Goal: Information Seeking & Learning: Learn about a topic

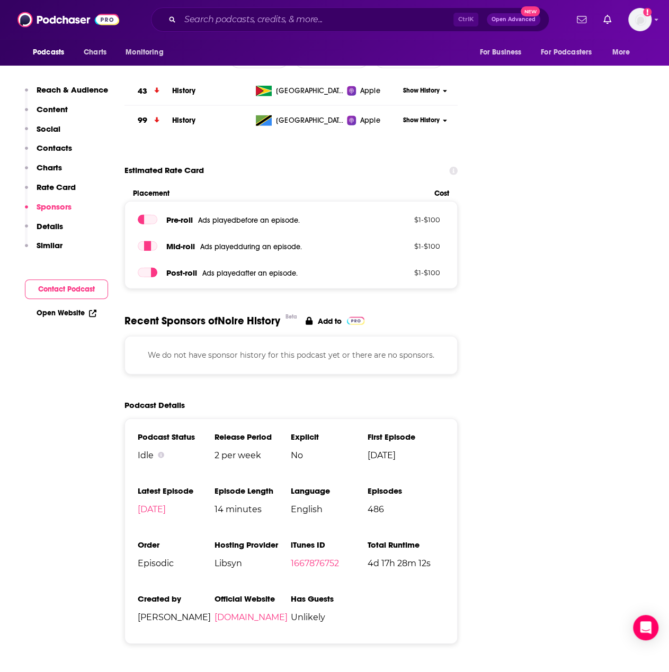
scroll to position [1429, 0]
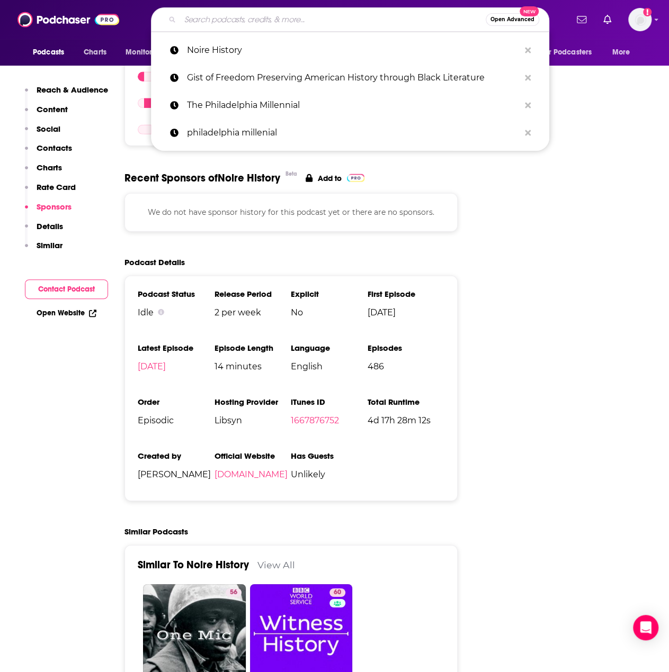
paste input "Lyrically Litt Podcast"
type input "Lyrically Litt Podcast"
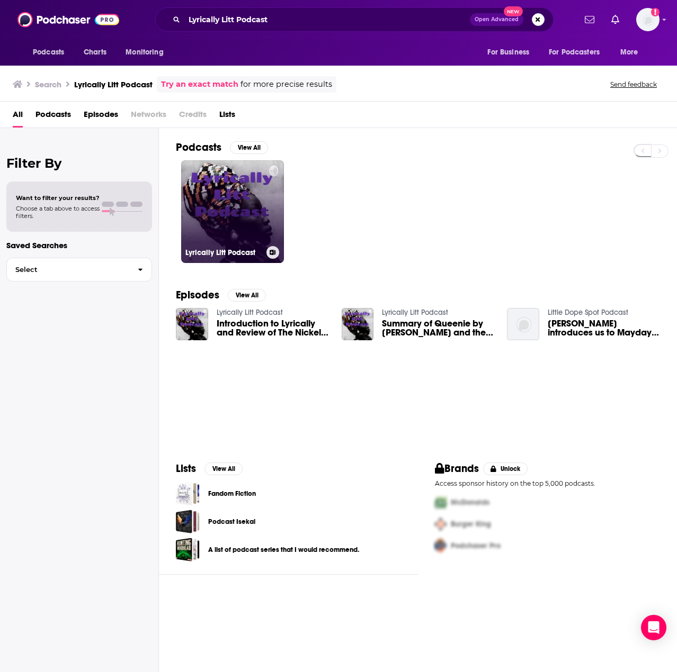
click at [212, 209] on link "Lyrically Litt Podcast" at bounding box center [232, 211] width 103 height 103
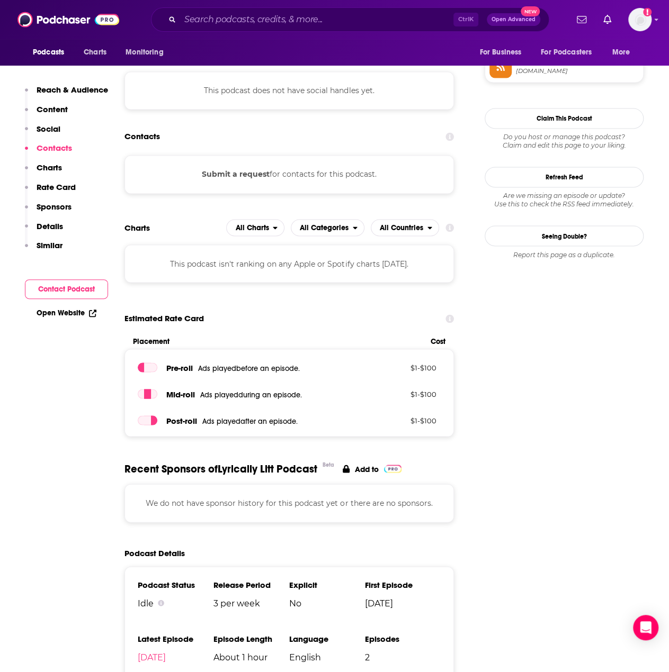
scroll to position [1059, 0]
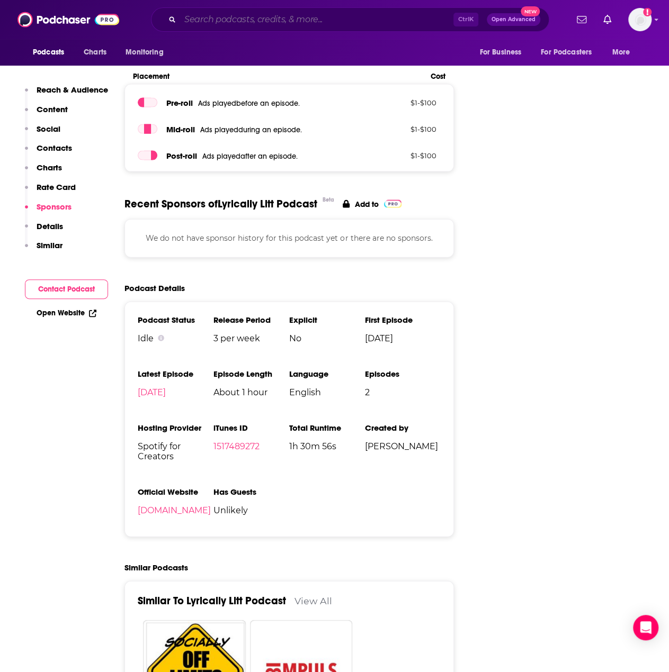
click at [259, 20] on input "Search podcasts, credits, & more..." at bounding box center [316, 19] width 273 height 17
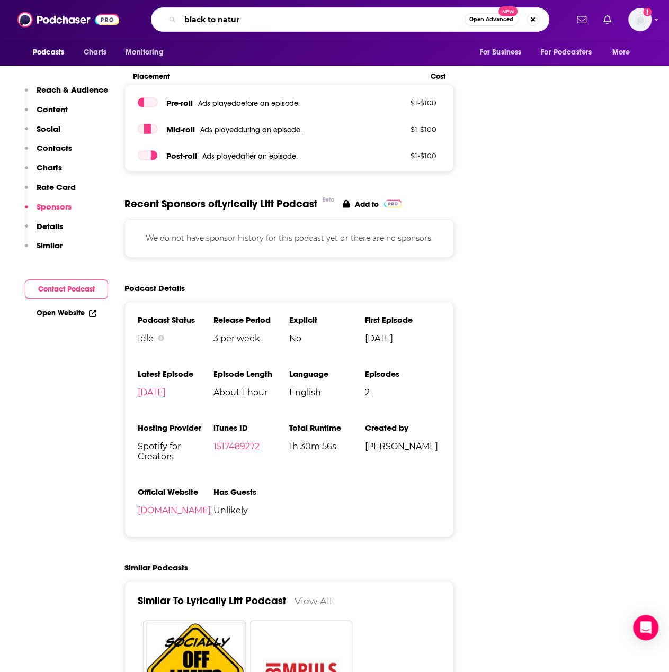
type input "black to nature"
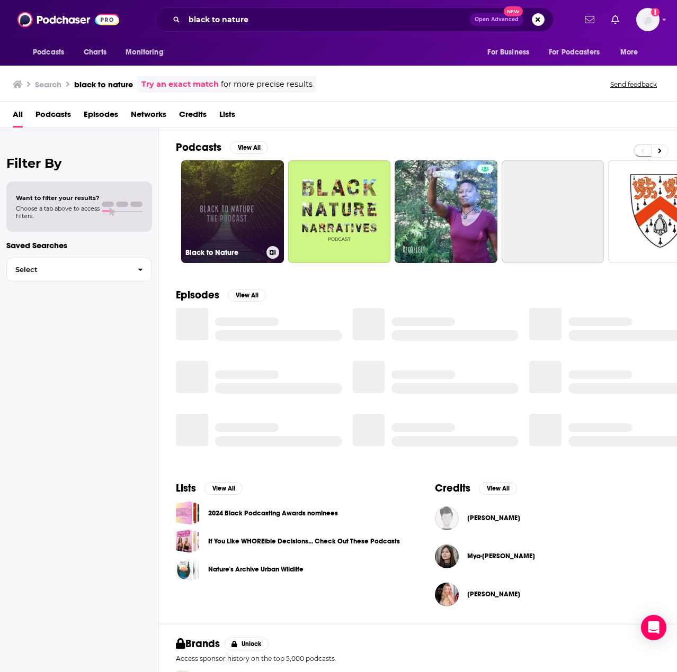
click at [242, 209] on link "Black to Nature" at bounding box center [232, 211] width 103 height 103
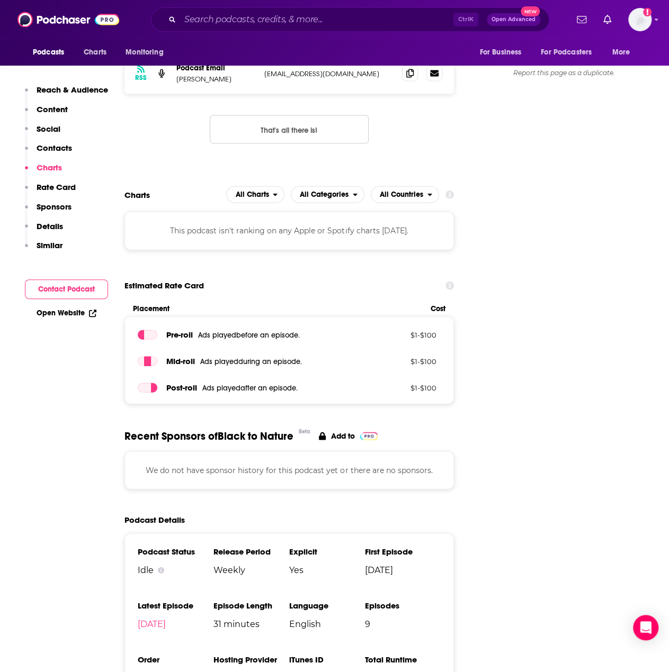
scroll to position [1165, 0]
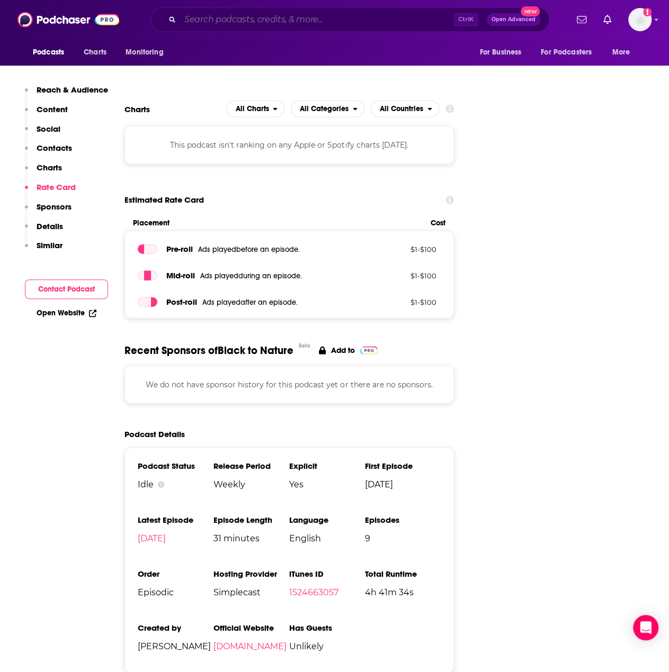
click at [391, 23] on input "Search podcasts, credits, & more..." at bounding box center [316, 19] width 273 height 17
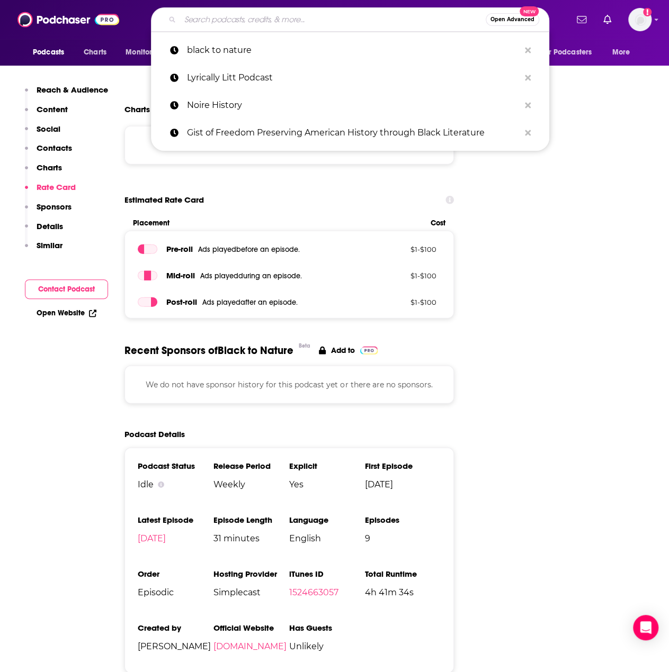
paste input "Highlighting individuals of African Descent"
type input "Highlighting individuals of African Descent"
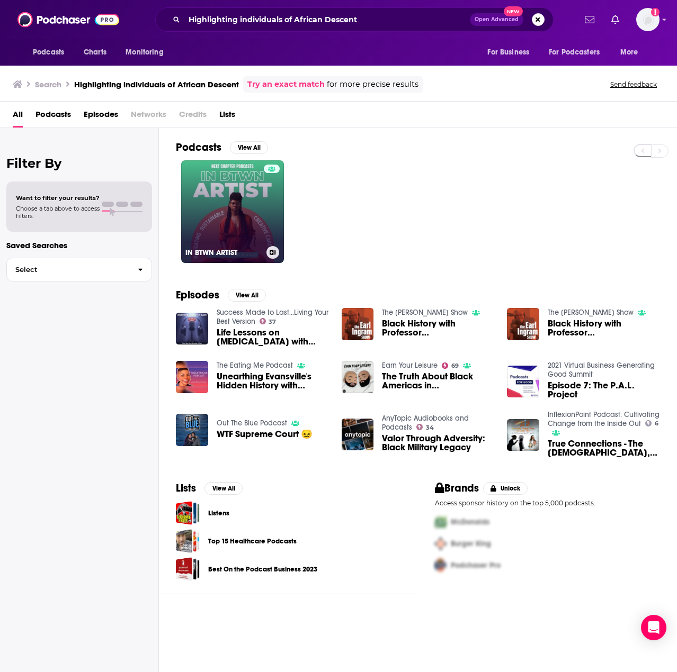
click at [251, 213] on link "IN BTWN ARTIST" at bounding box center [232, 211] width 103 height 103
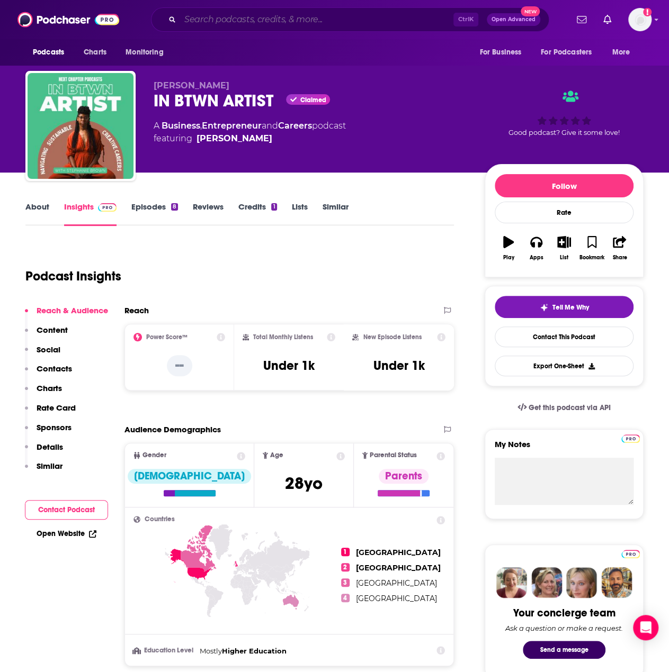
click at [295, 19] on input "Search podcasts, credits, & more..." at bounding box center [316, 19] width 273 height 17
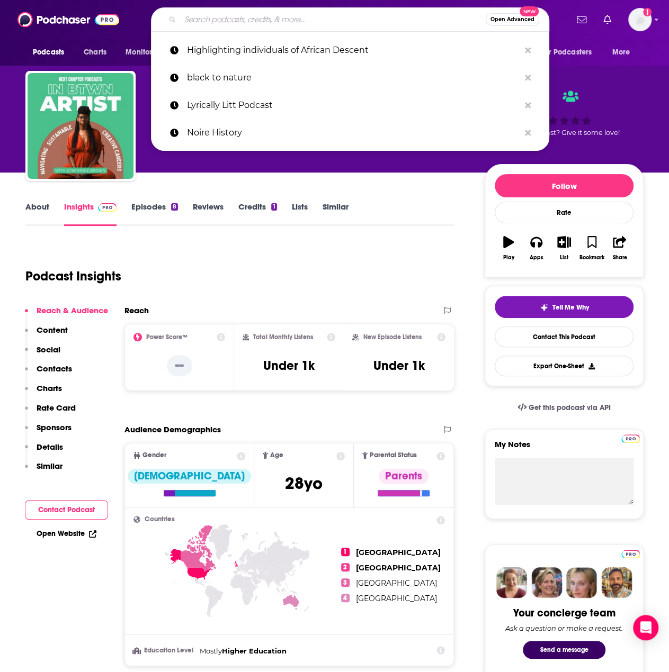
paste input "Read, Write and Create Podcast"
type input "Read, Write and Create Podcast"
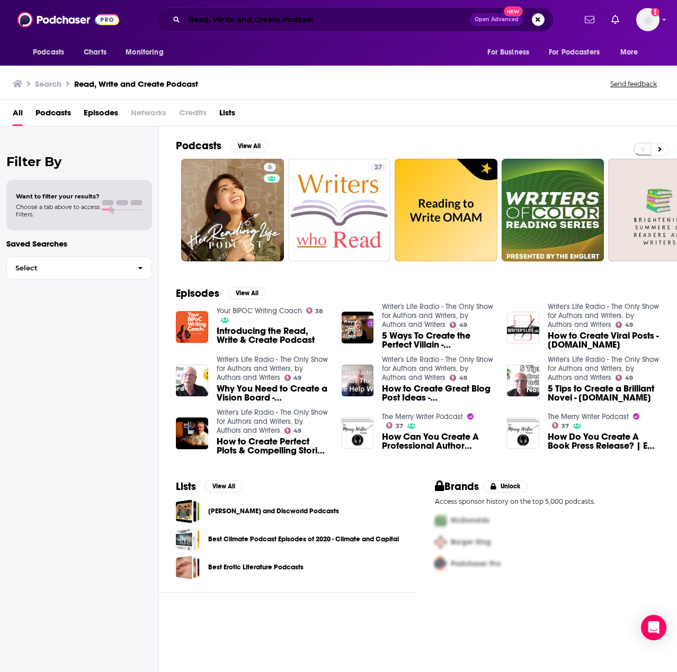
click at [302, 27] on input "Read, Write and Create Podcast" at bounding box center [326, 19] width 285 height 17
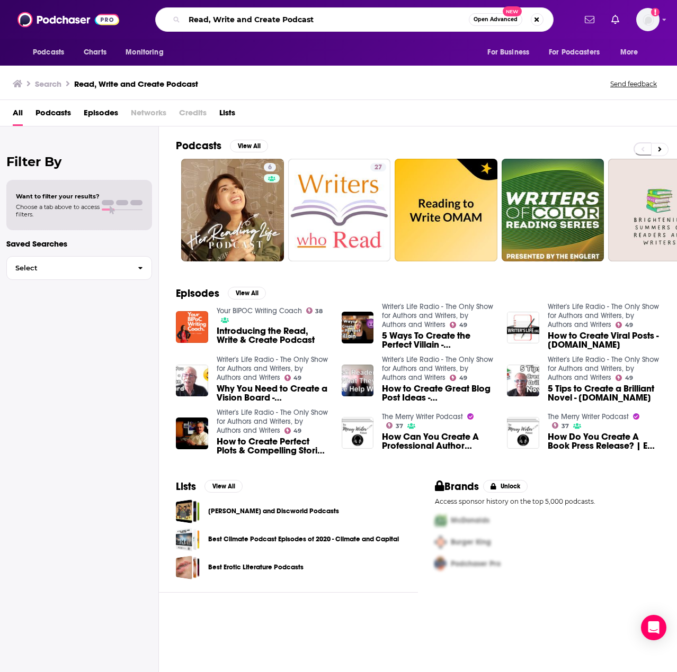
click at [302, 27] on input "Read, Write and Create Podcast" at bounding box center [326, 19] width 284 height 17
type input "writing black joy"
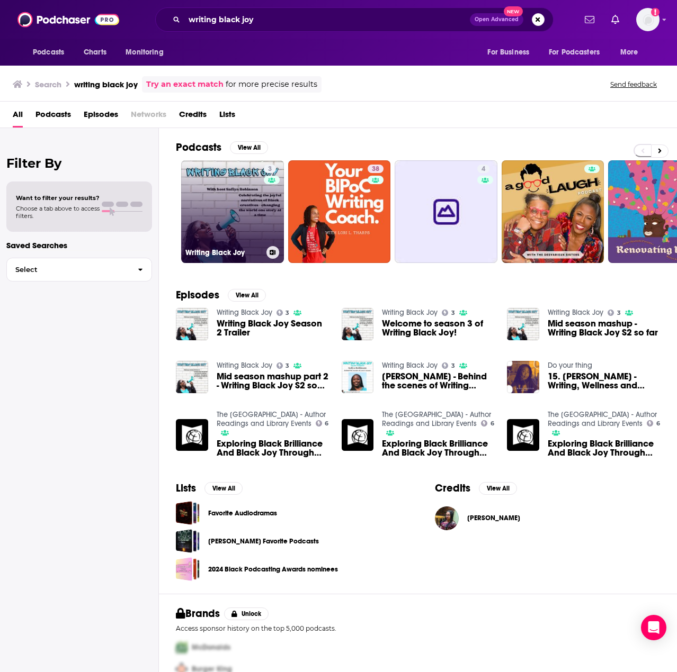
click at [235, 202] on link "3 Writing Black Joy" at bounding box center [232, 211] width 103 height 103
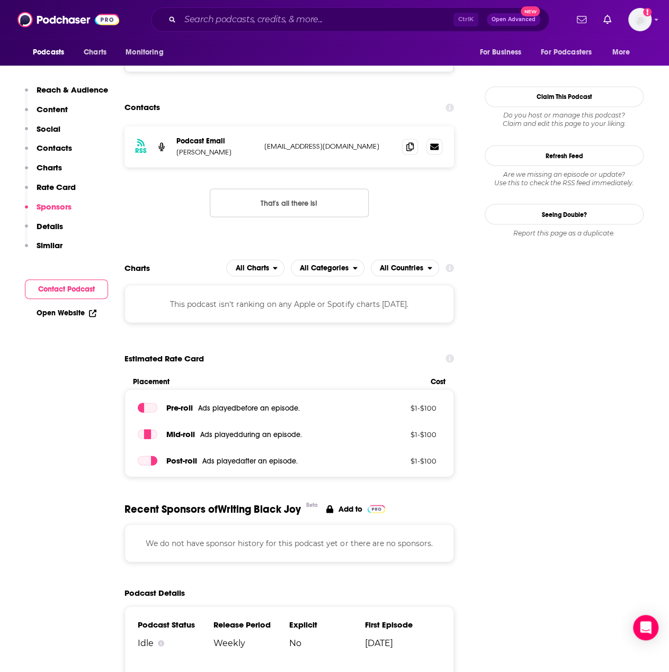
scroll to position [529, 0]
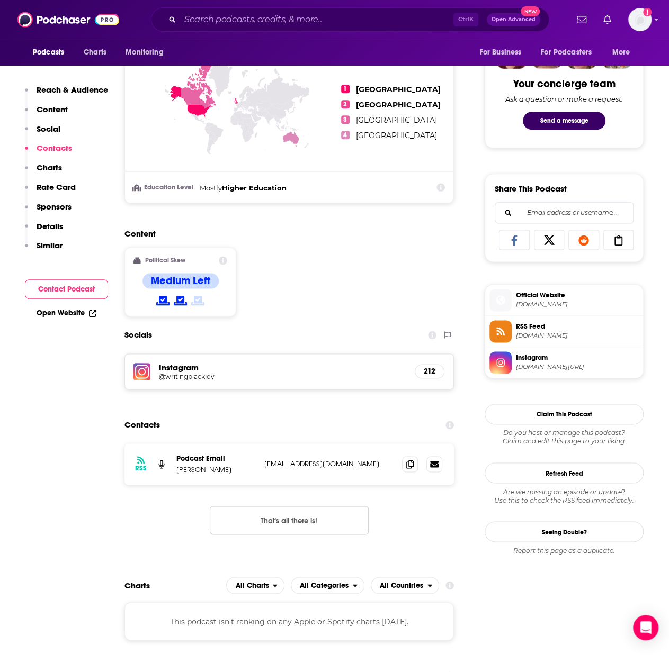
click at [212, 470] on p "[PERSON_NAME]" at bounding box center [215, 469] width 79 height 9
copy p "[PERSON_NAME]"
click at [411, 468] on span at bounding box center [410, 464] width 16 height 16
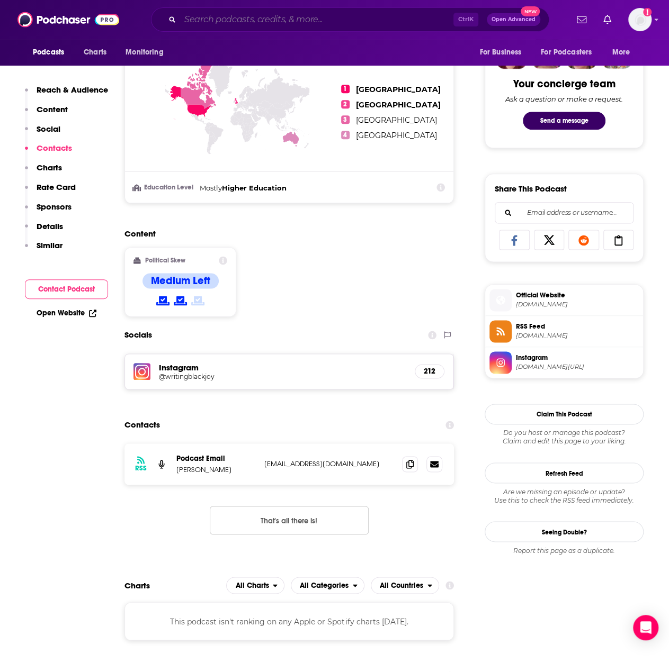
click at [374, 21] on input "Search podcasts, credits, & more..." at bounding box center [316, 19] width 273 height 17
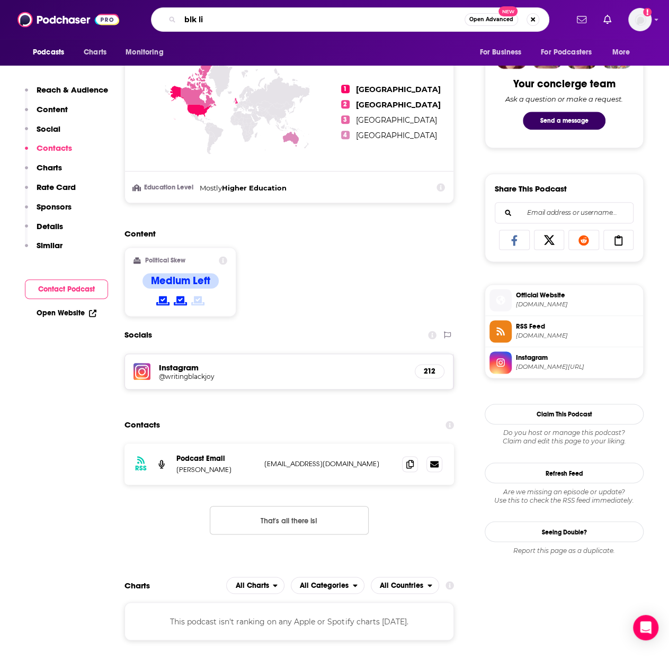
type input "blk lit"
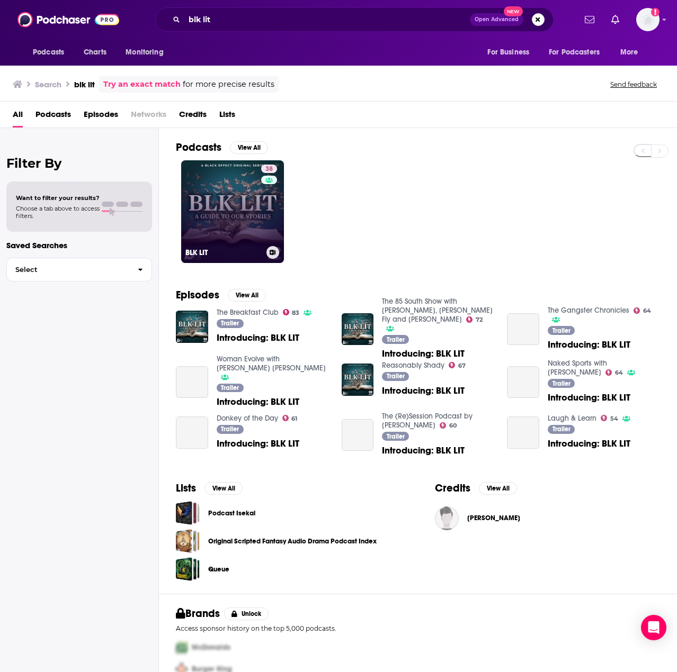
click at [222, 218] on link "38 BLK LIT" at bounding box center [232, 211] width 103 height 103
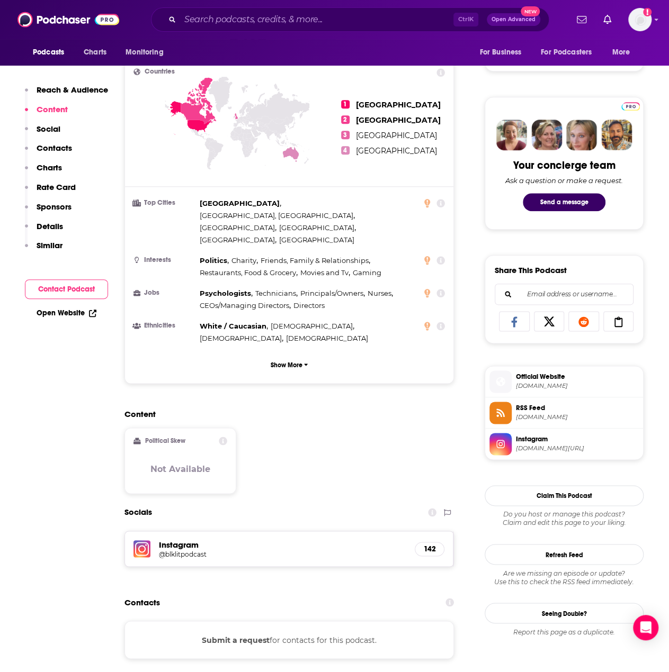
scroll to position [635, 0]
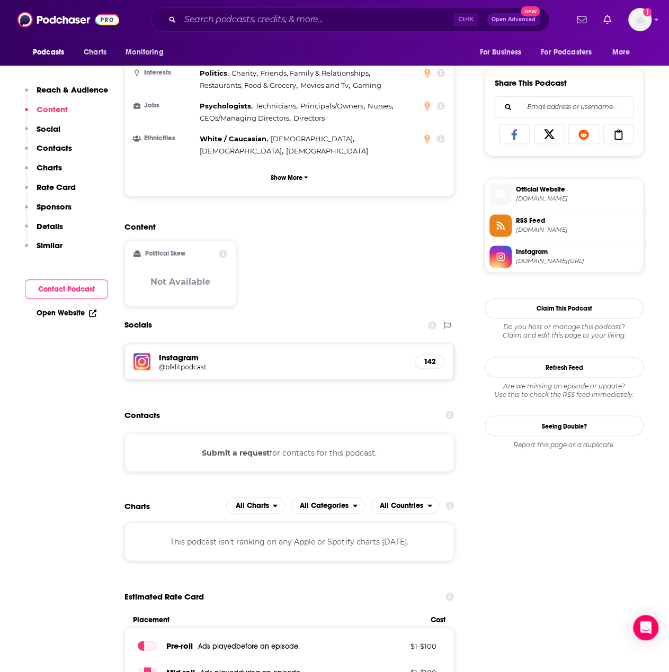
click at [196, 363] on h5 "@blklitpodcast" at bounding box center [243, 367] width 169 height 8
click at [238, 23] on input "Search podcasts, credits, & more..." at bounding box center [316, 19] width 273 height 17
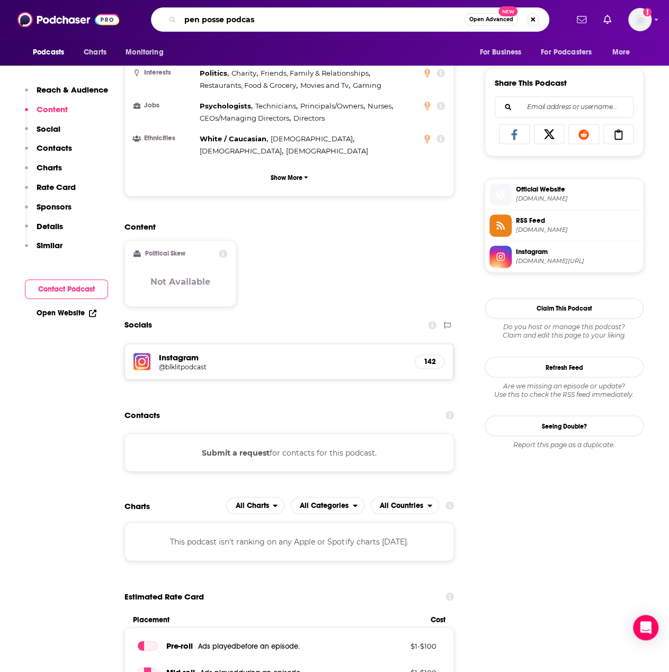
type input "pen posse podcast"
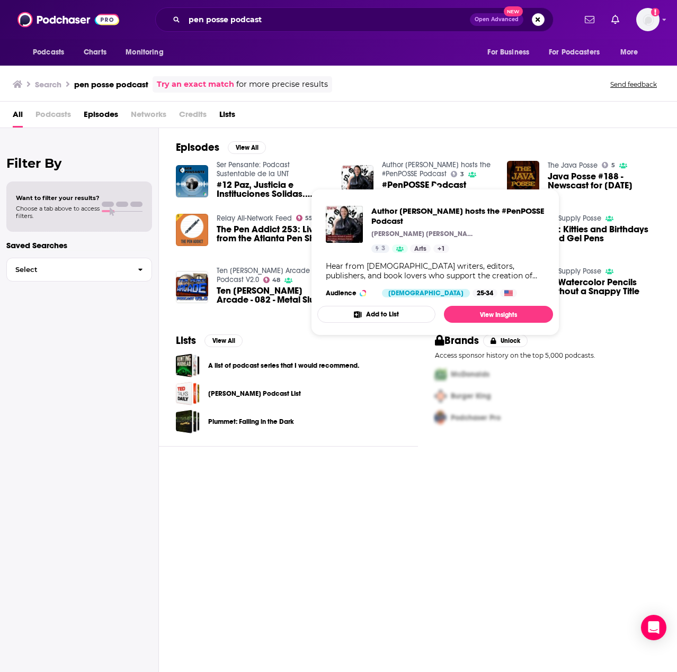
click at [439, 170] on link "Author [PERSON_NAME] hosts the #PenPOSSE Podcast" at bounding box center [436, 169] width 109 height 18
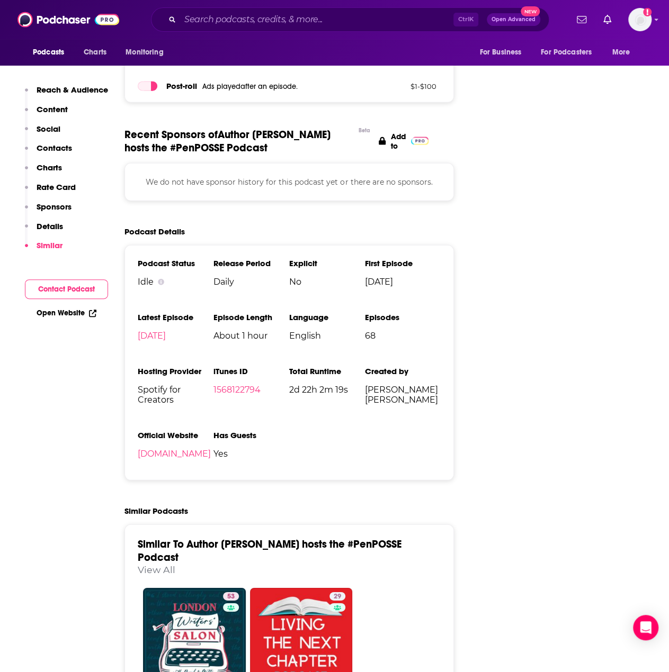
scroll to position [1218, 0]
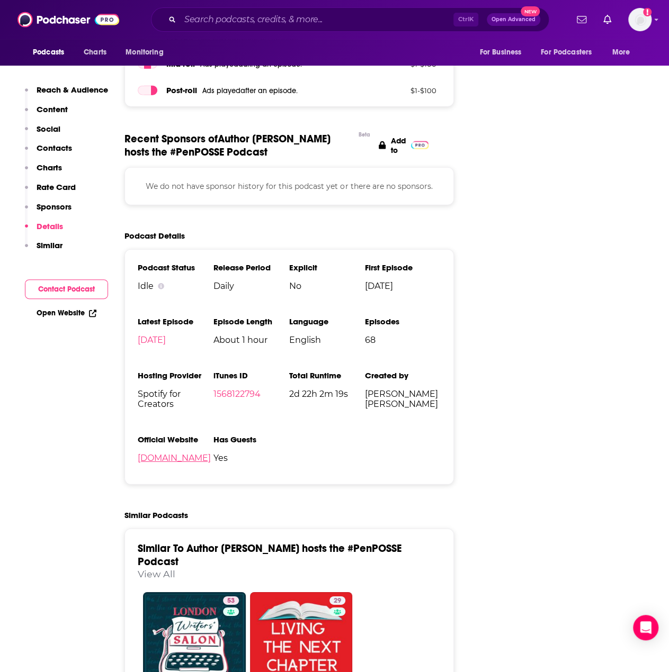
click at [211, 458] on link "[DOMAIN_NAME]" at bounding box center [174, 458] width 73 height 10
click at [298, 21] on input "Search podcasts, credits, & more..." at bounding box center [316, 19] width 273 height 17
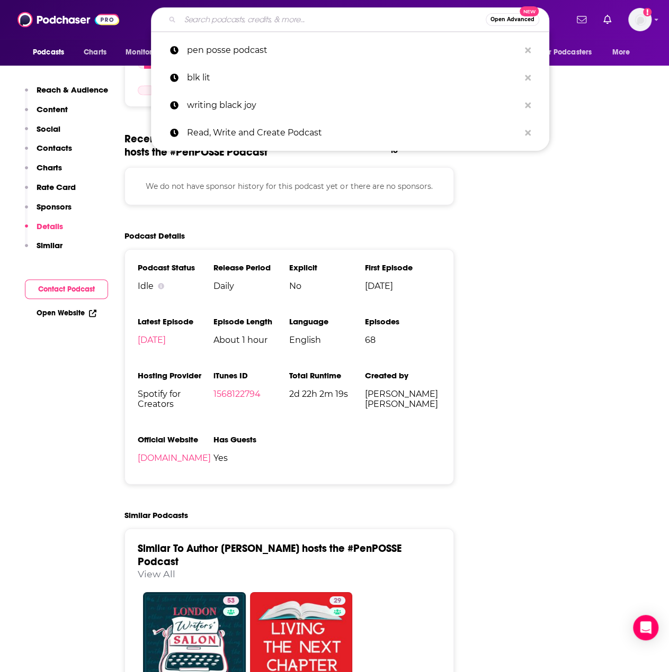
paste input "Black Writer Guy Podcast"
type input "Black Writer Guy Podcast"
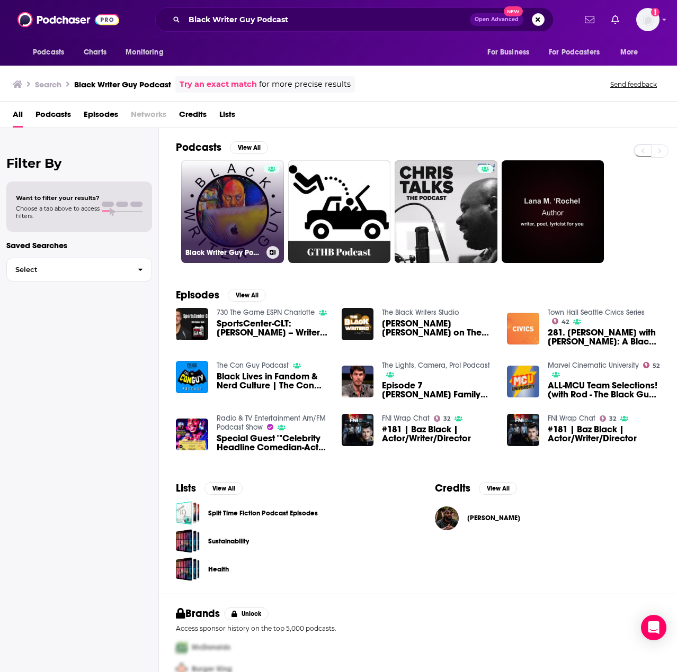
click at [248, 211] on link "Black Writer Guy Podcast" at bounding box center [232, 211] width 103 height 103
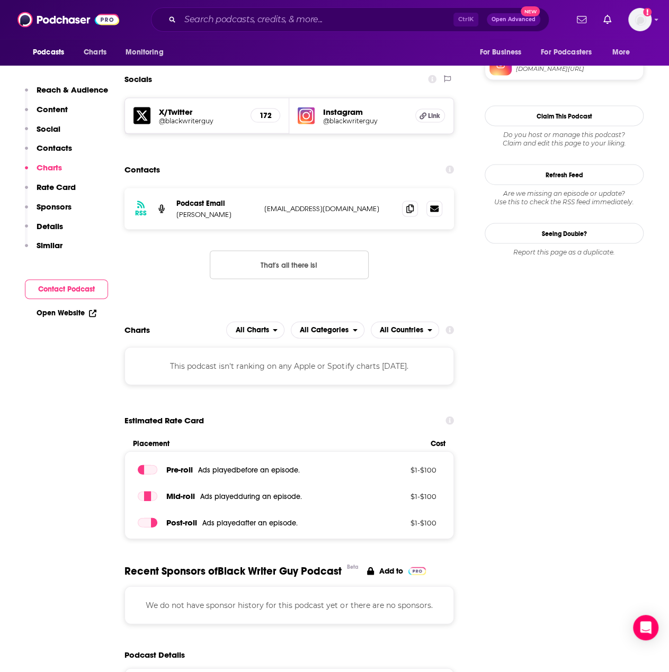
scroll to position [953, 0]
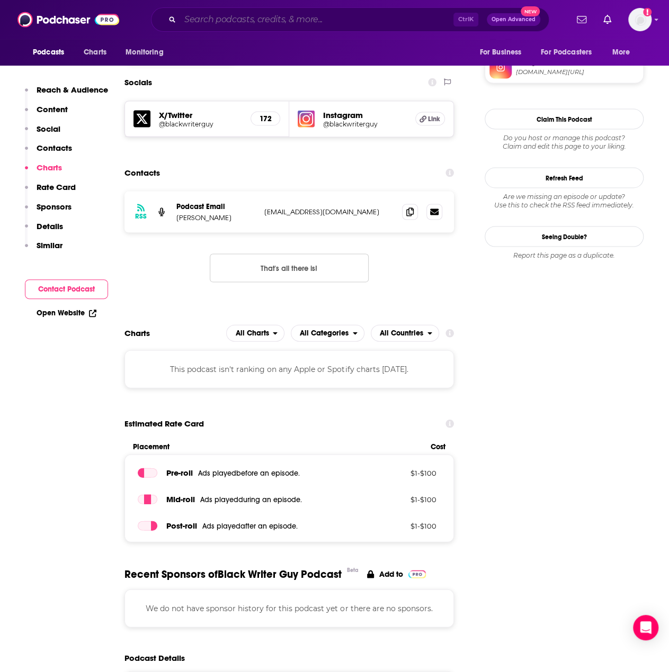
click at [265, 20] on input "Search podcasts, credits, & more..." at bounding box center [316, 19] width 273 height 17
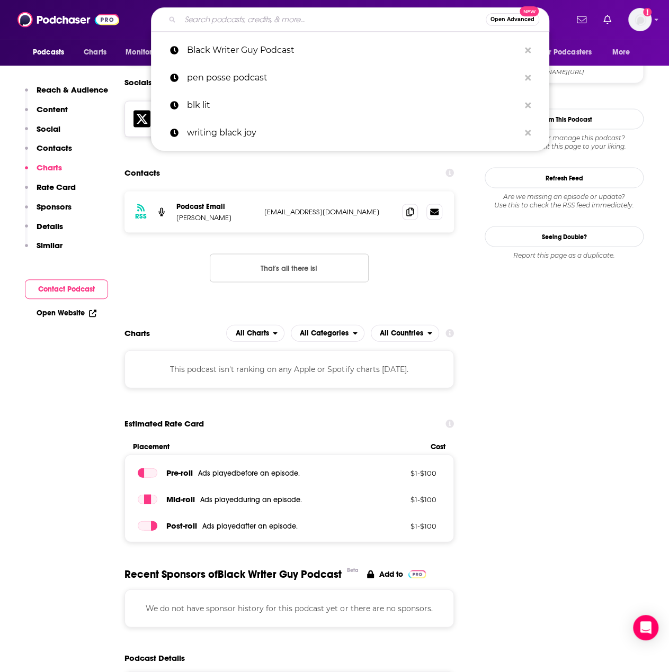
paste input "The Black Writers' Studio"
type input "The Black Writers' Studio"
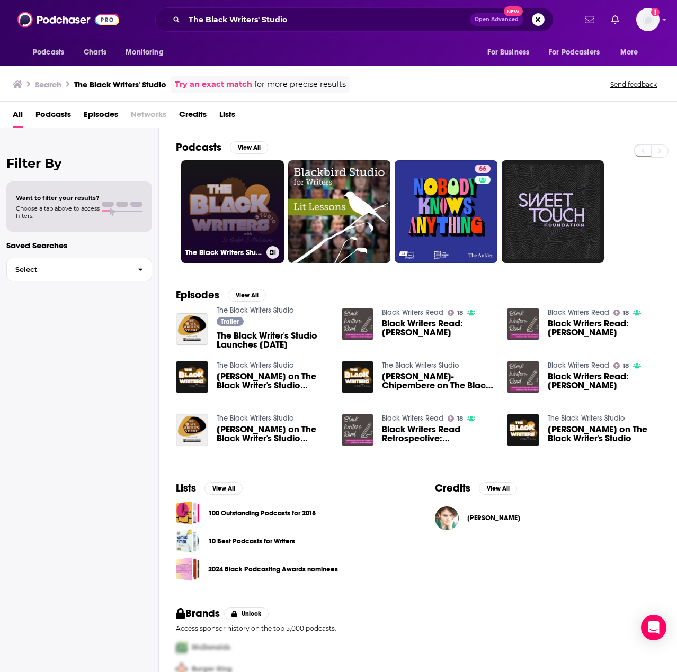
click at [231, 201] on link "The Black Writers Studio" at bounding box center [232, 211] width 103 height 103
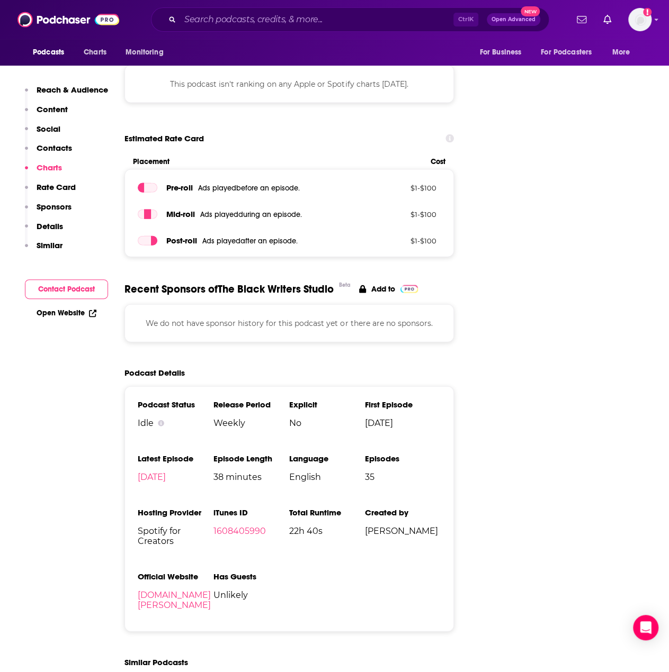
scroll to position [1112, 0]
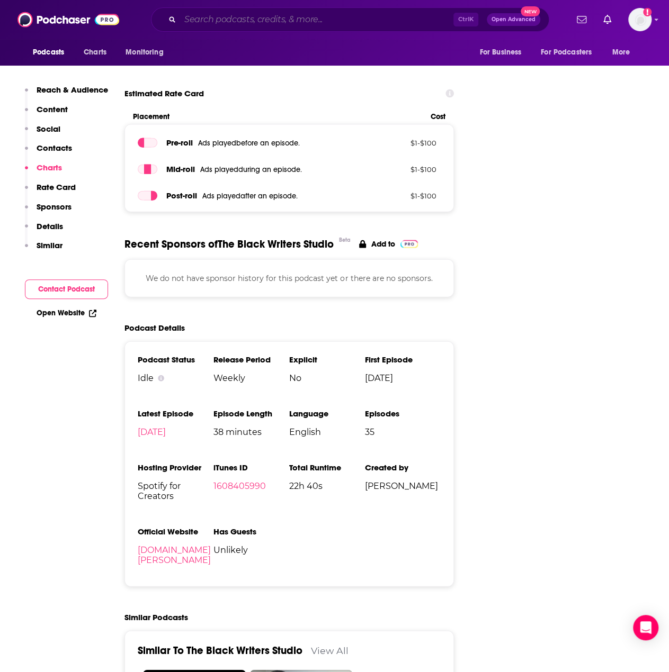
click at [312, 16] on input "Search podcasts, credits, & more..." at bounding box center [316, 19] width 273 height 17
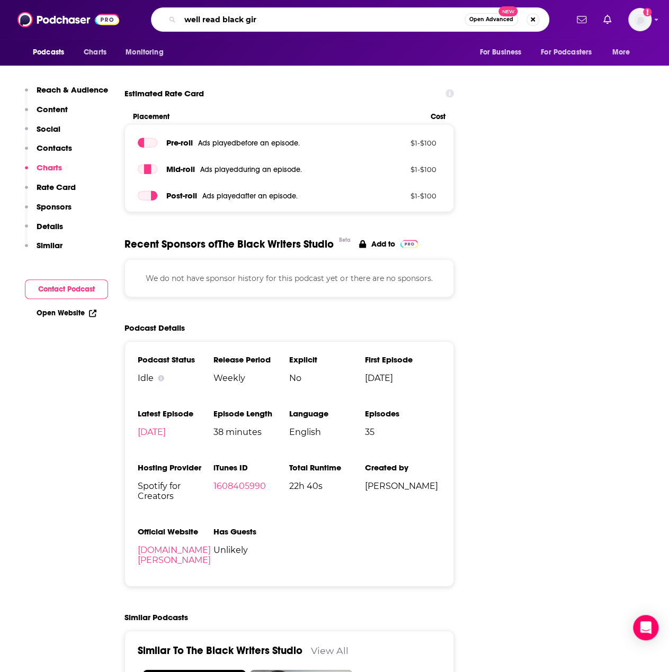
type input "well read black girl"
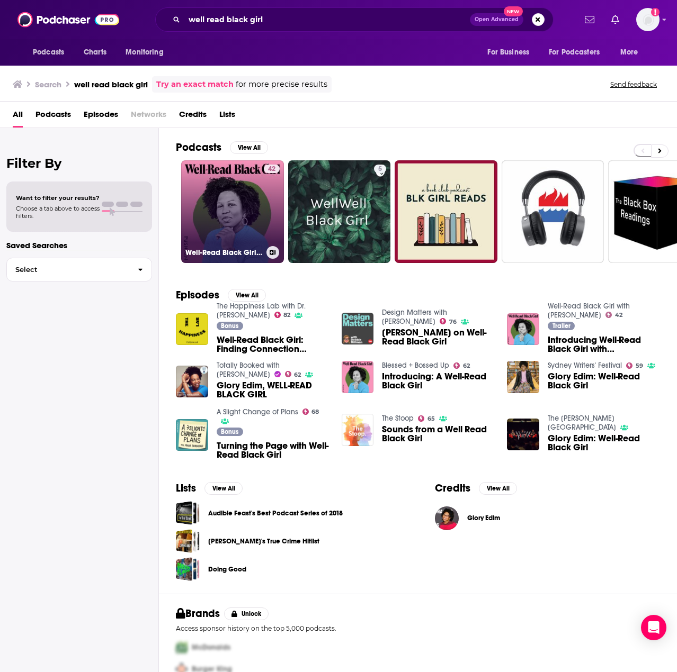
click at [250, 228] on link "42 Well-Read Black Girl with [PERSON_NAME]" at bounding box center [232, 211] width 103 height 103
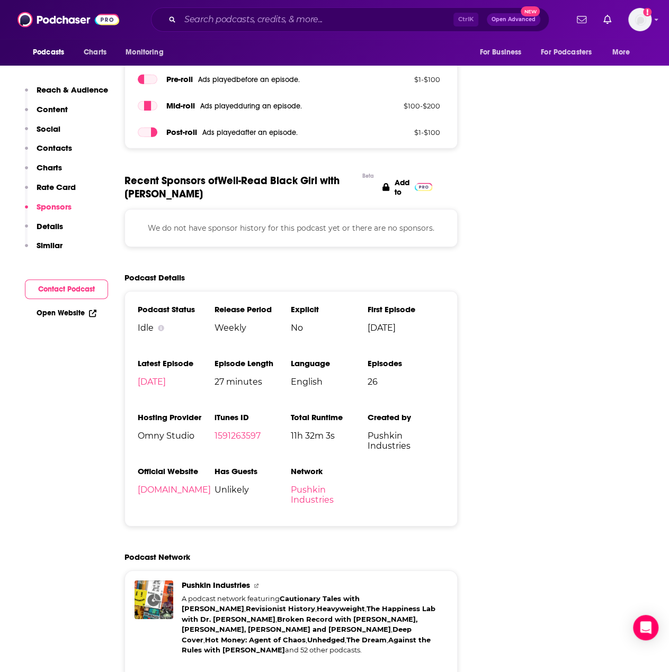
scroll to position [1588, 0]
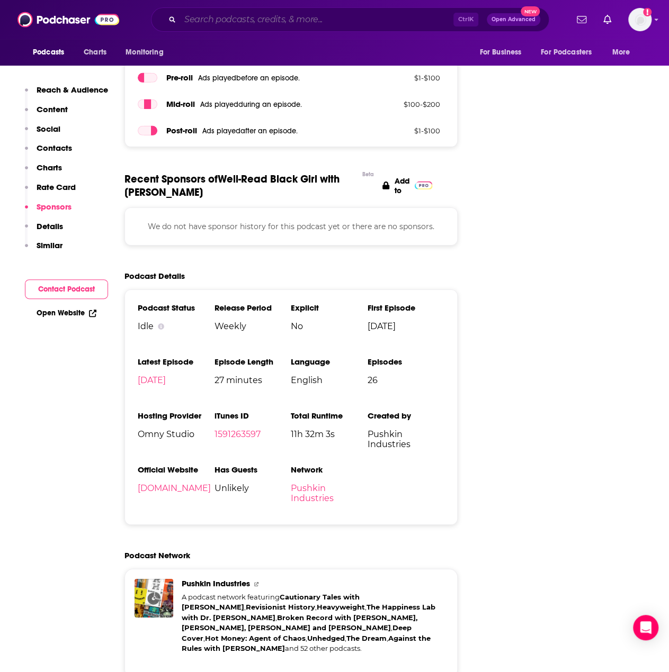
click at [285, 27] on input "Search podcasts, credits, & more..." at bounding box center [316, 19] width 273 height 17
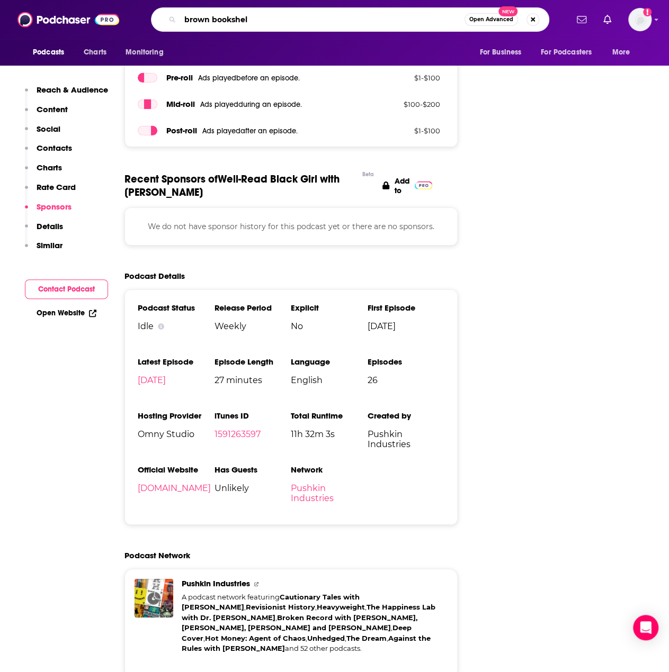
type input "brown bookshelf"
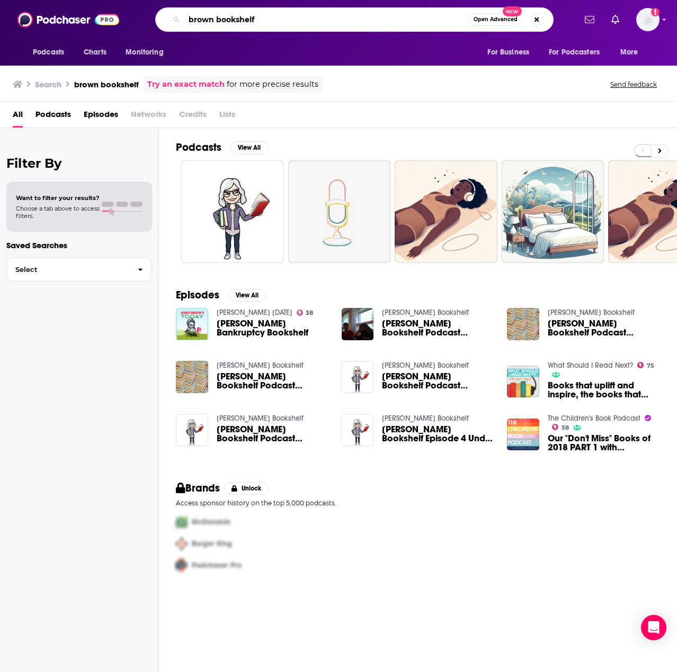
click at [187, 20] on input "brown bookshelf" at bounding box center [326, 19] width 284 height 17
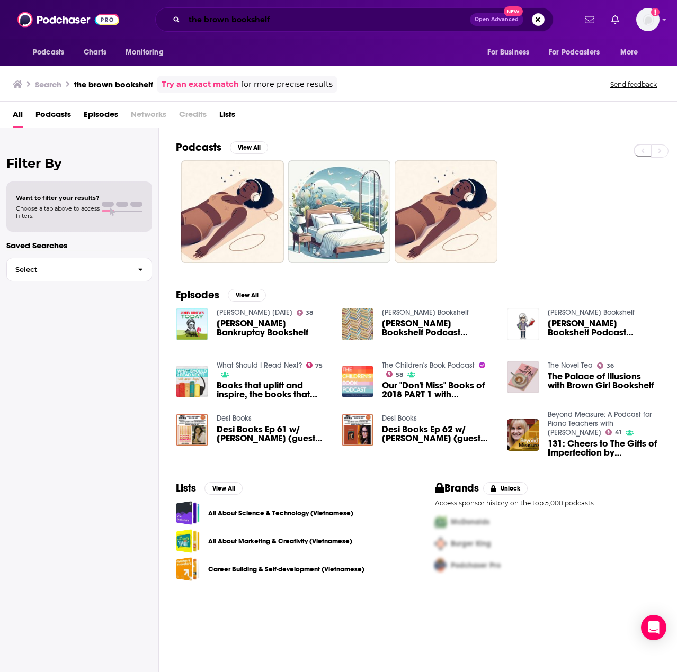
click at [286, 21] on input "the brown bookshelf" at bounding box center [326, 19] width 285 height 17
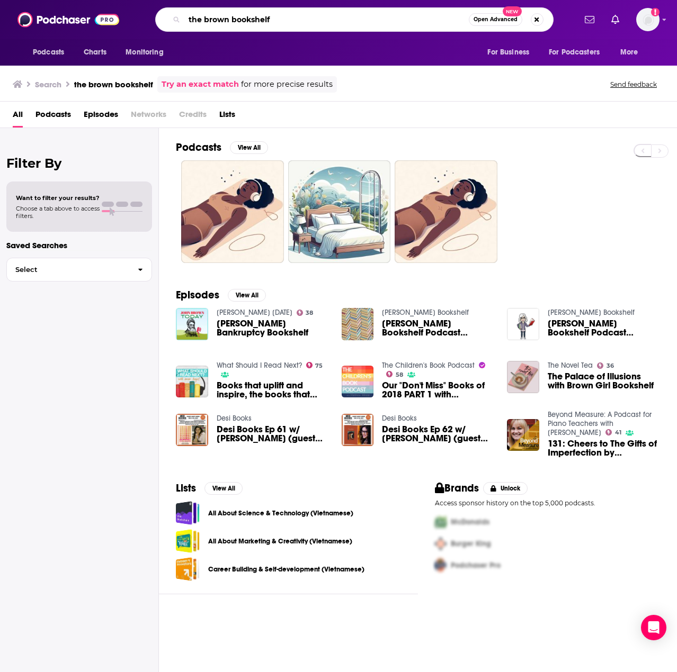
click at [286, 21] on input "the brown bookshelf" at bounding box center [326, 19] width 284 height 17
type input "the book review"
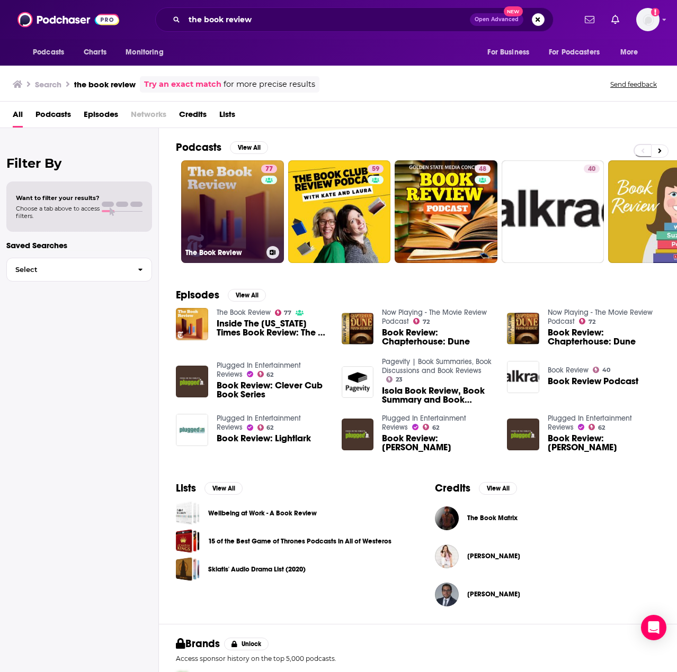
click at [235, 213] on link "77 The Book Review" at bounding box center [232, 211] width 103 height 103
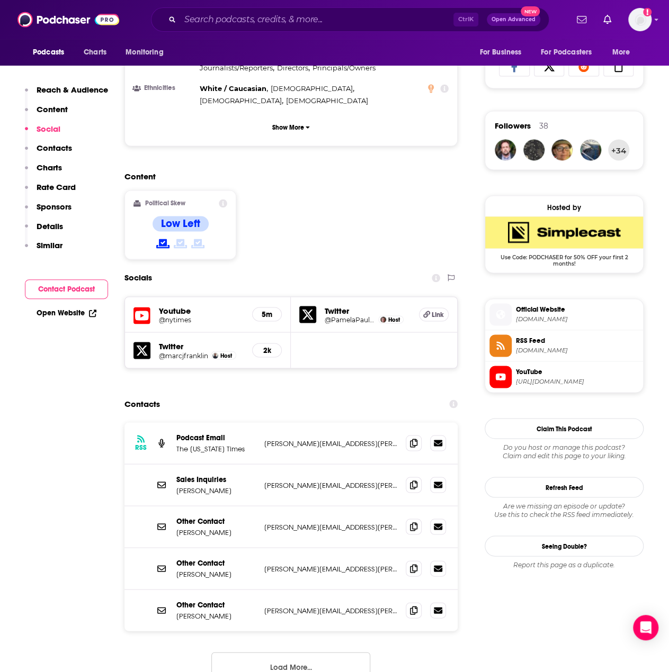
scroll to position [688, 0]
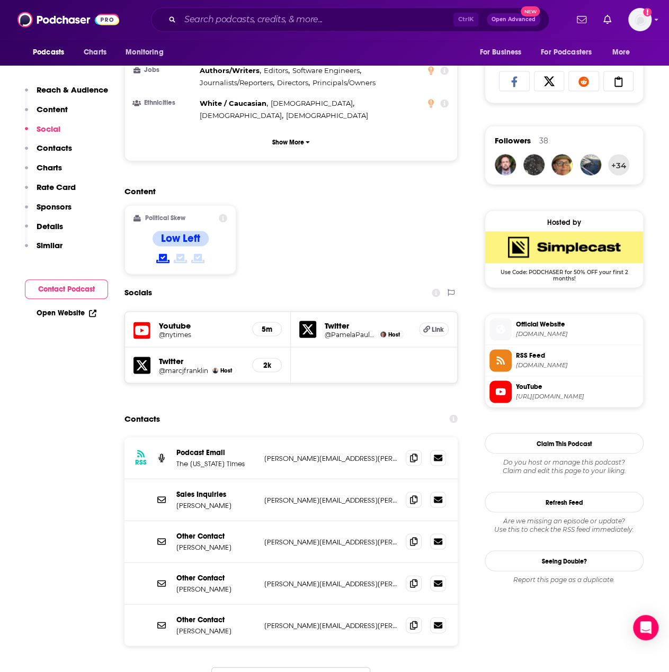
click at [249, 11] on div "Ctrl K Open Advanced New" at bounding box center [350, 19] width 398 height 24
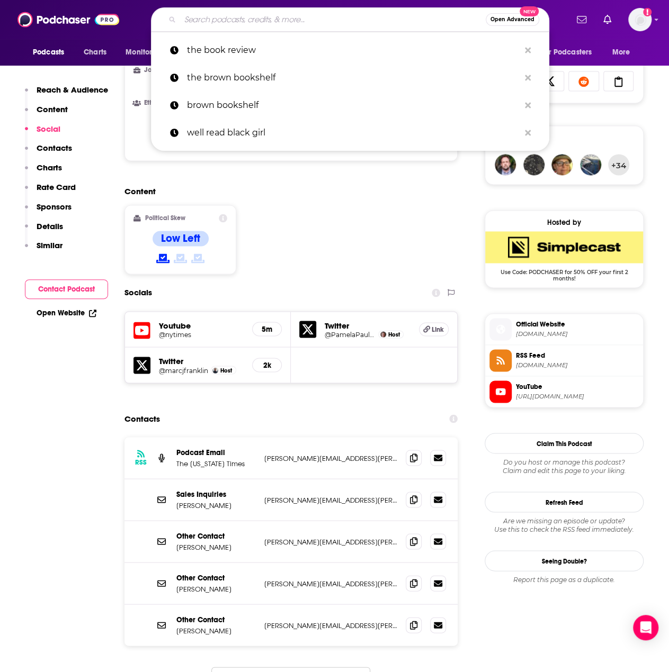
click at [253, 14] on input "Search podcasts, credits, & more..." at bounding box center [332, 19] width 305 height 17
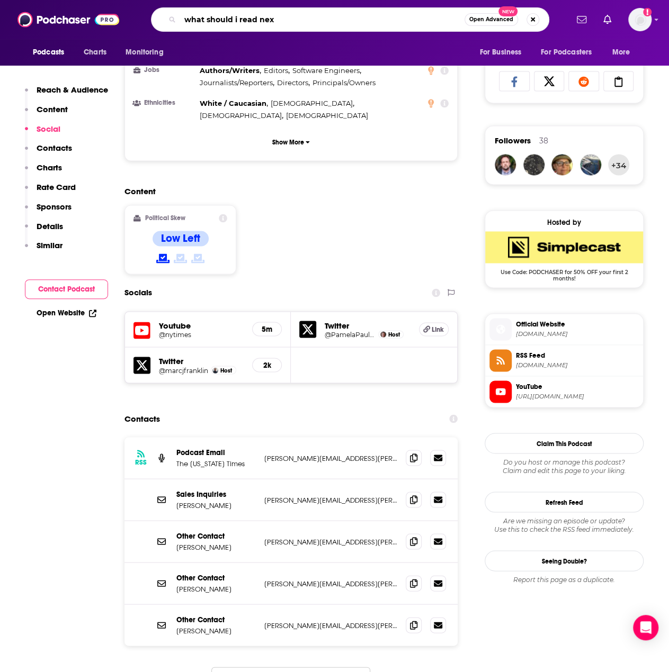
type input "what should i read next"
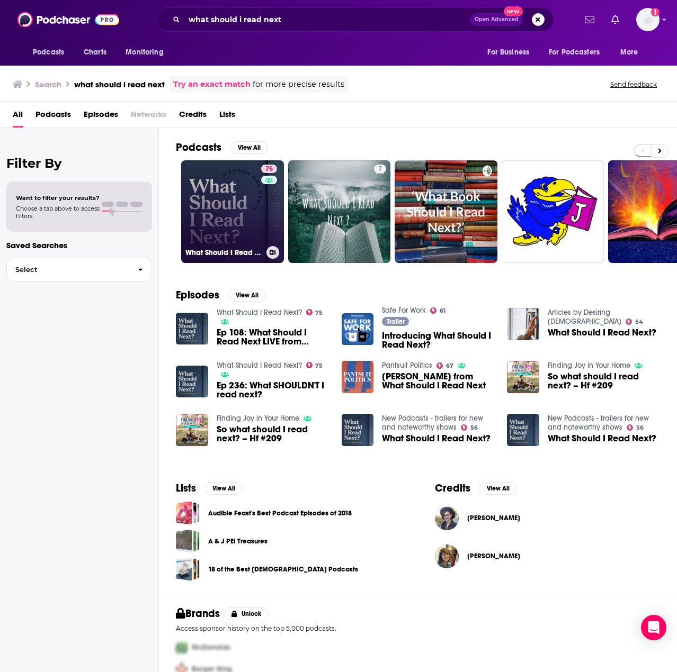
click at [208, 193] on link "75 What Should I Read Next?" at bounding box center [232, 211] width 103 height 103
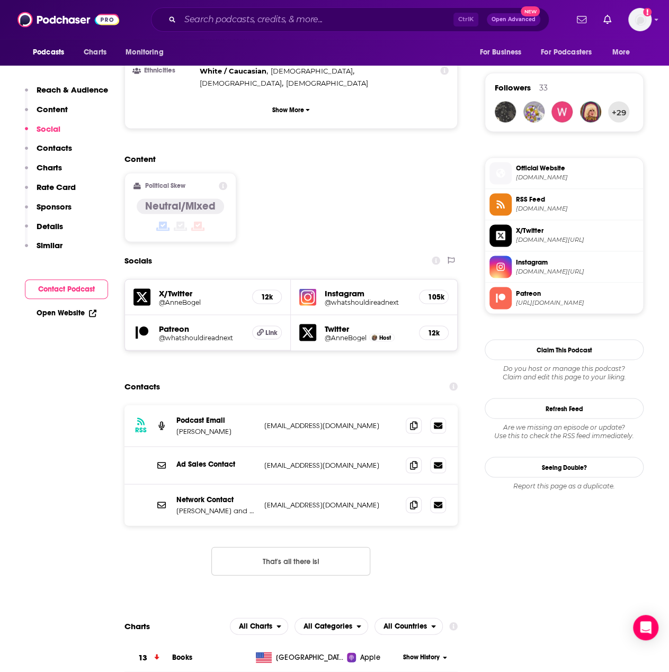
scroll to position [688, 0]
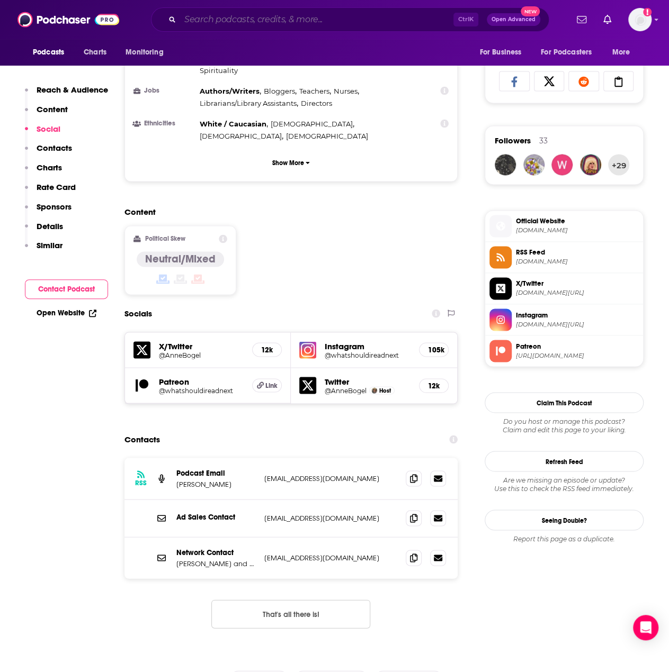
click at [193, 21] on input "Search podcasts, credits, & more..." at bounding box center [316, 19] width 273 height 17
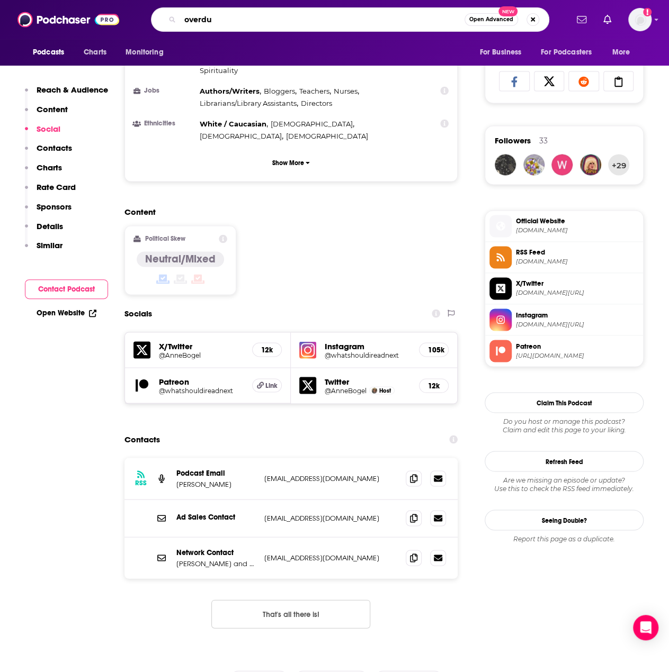
type input "overdue"
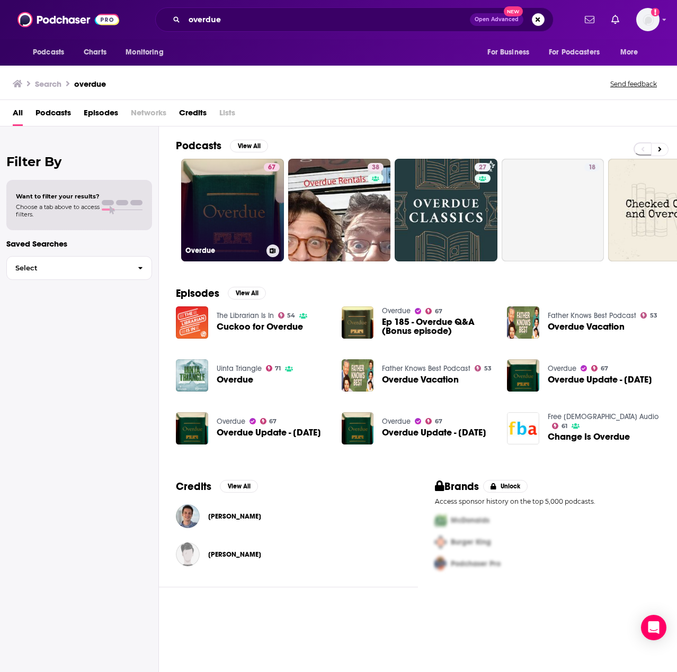
click at [239, 211] on link "67 Overdue" at bounding box center [232, 210] width 103 height 103
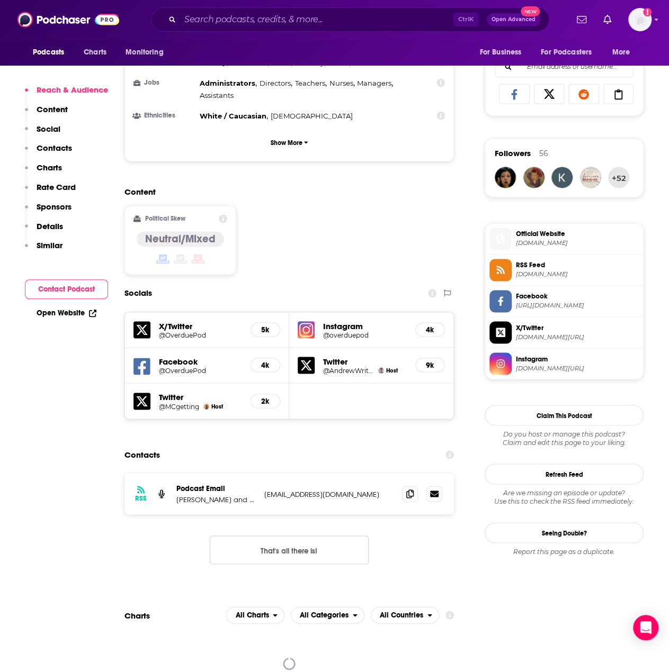
scroll to position [794, 0]
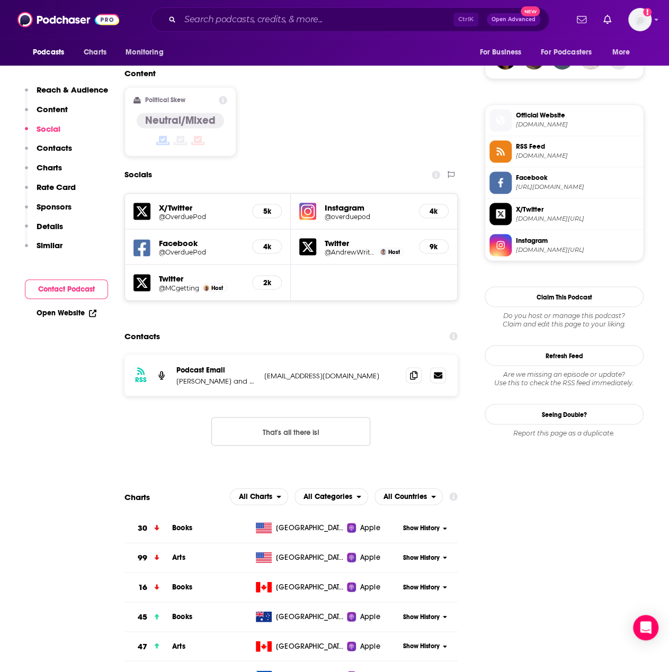
click at [237, 376] on p "[PERSON_NAME] and [PERSON_NAME]" at bounding box center [215, 380] width 79 height 9
click at [239, 376] on p "[PERSON_NAME] and [PERSON_NAME]" at bounding box center [215, 380] width 79 height 9
drag, startPoint x: 239, startPoint y: 331, endPoint x: 261, endPoint y: 330, distance: 22.2
click at [239, 376] on p "[PERSON_NAME] and [PERSON_NAME]" at bounding box center [215, 380] width 79 height 9
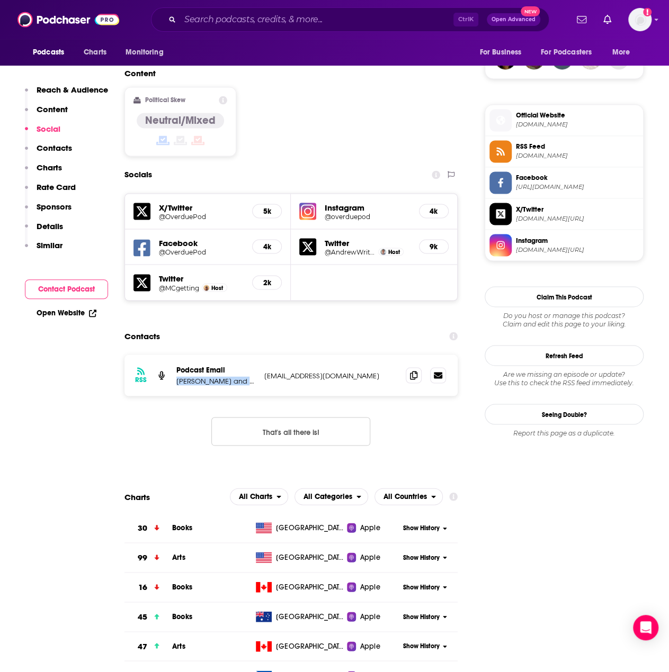
click at [237, 355] on div "RSS Podcast Email [PERSON_NAME] and [PERSON_NAME] Getting [EMAIL_ADDRESS][DOMAI…" at bounding box center [290, 375] width 333 height 41
click at [417, 371] on icon at bounding box center [413, 375] width 7 height 8
click at [360, 17] on input "Search podcasts, credits, & more..." at bounding box center [316, 19] width 273 height 17
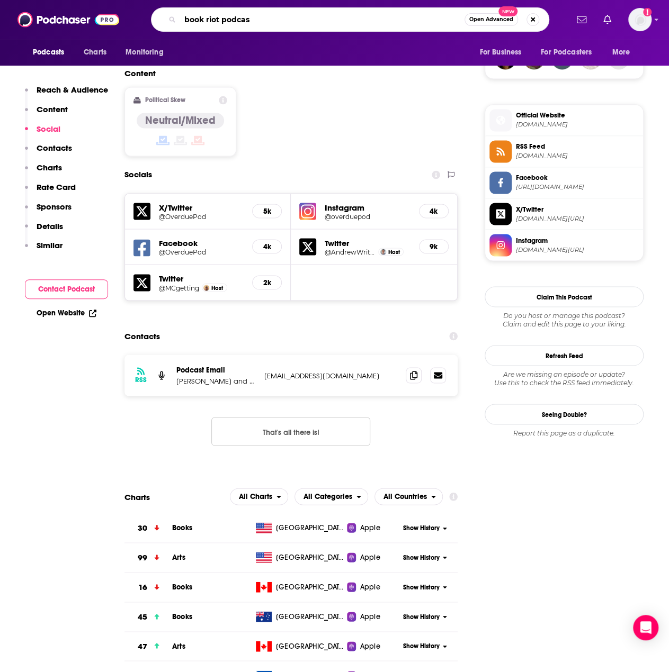
type input "book riot podcast"
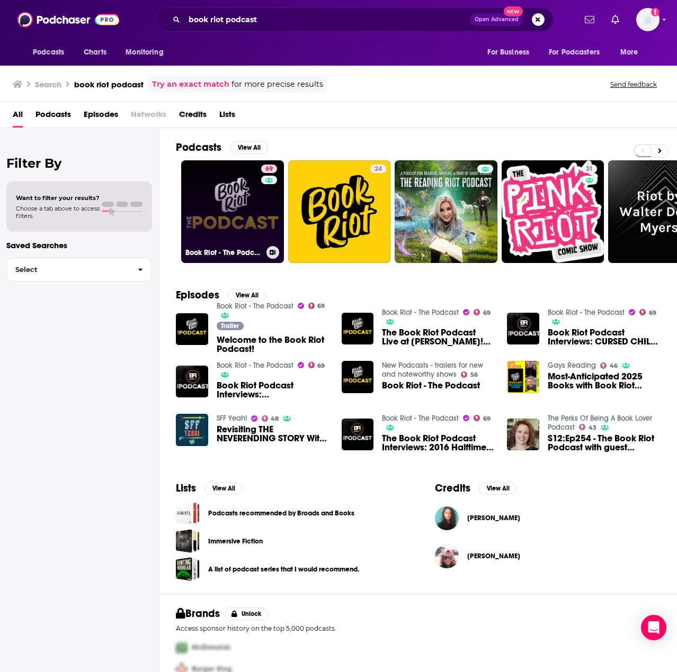
click at [228, 209] on link "69 Book Riot - The Podcast" at bounding box center [232, 211] width 103 height 103
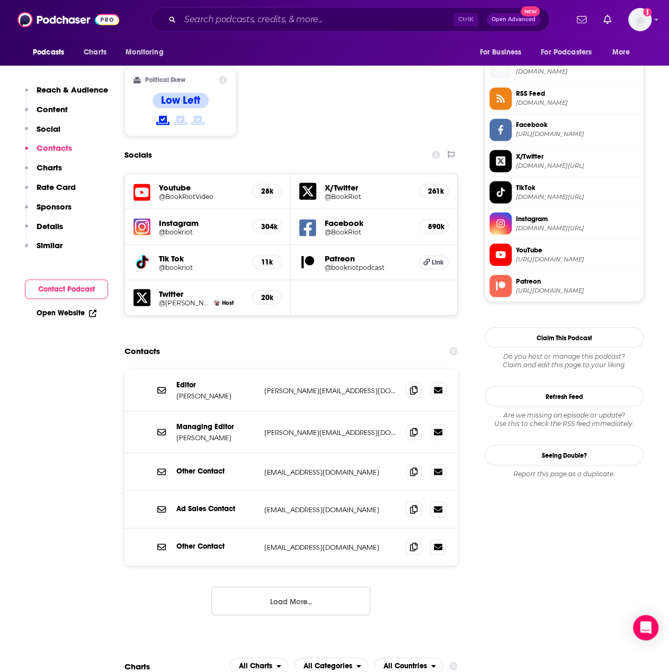
scroll to position [794, 0]
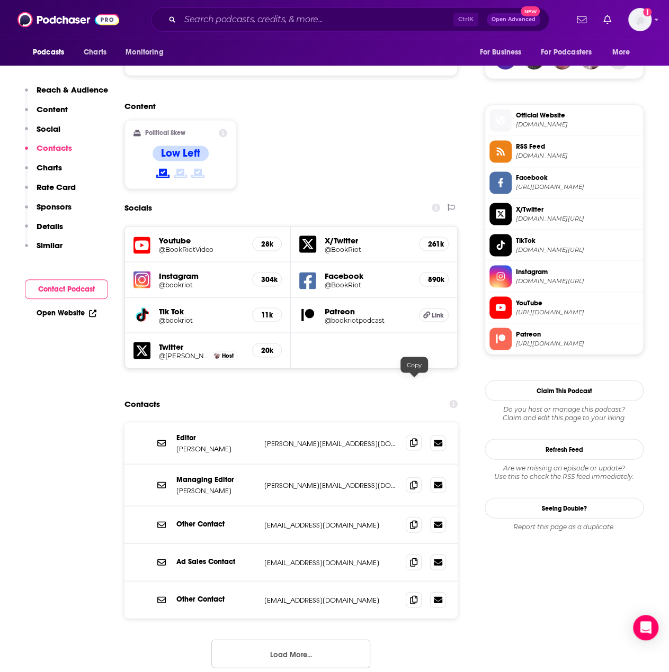
click at [413, 438] on icon at bounding box center [413, 442] width 7 height 8
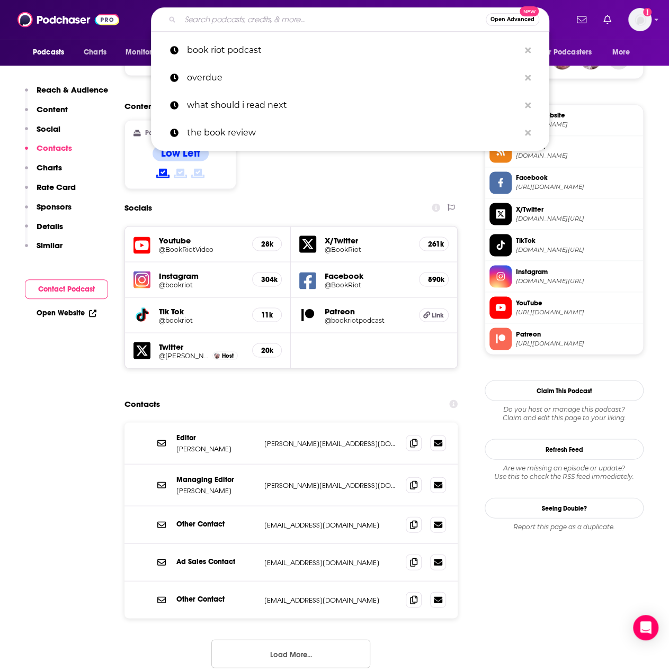
click at [375, 25] on input "Search podcasts, credits, & more..." at bounding box center [332, 19] width 305 height 17
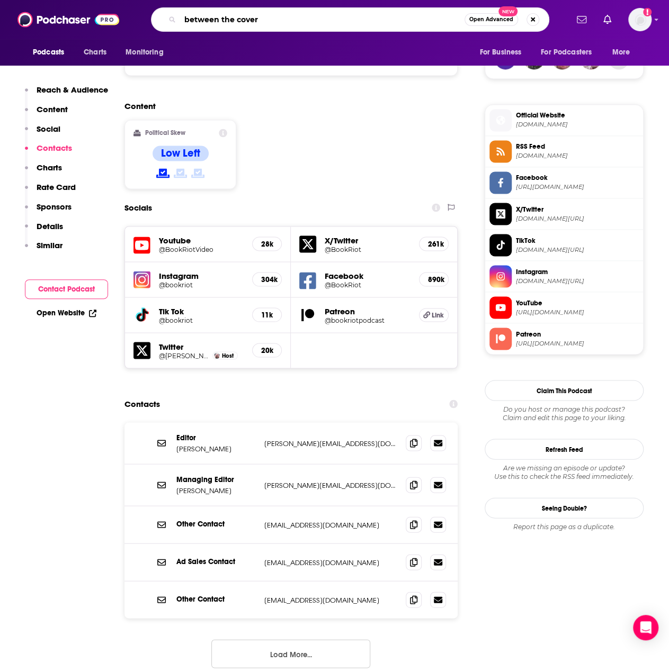
type input "between the covers"
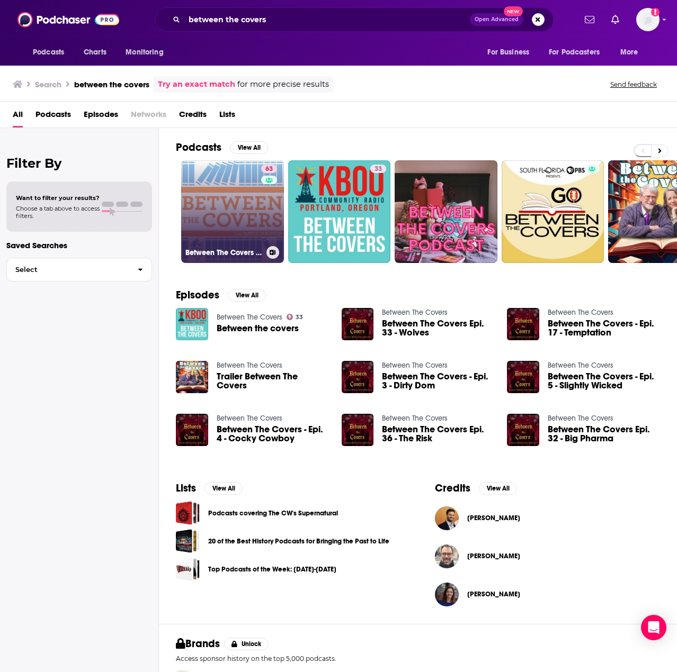
click at [214, 219] on link "63 Between The Covers : Conversations with Writers in Fiction, Nonfiction & Poe…" at bounding box center [232, 211] width 103 height 103
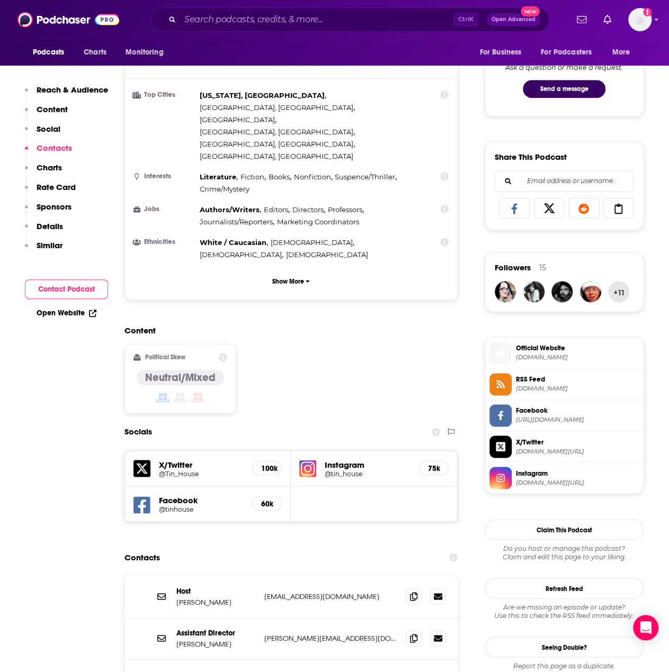
scroll to position [847, 0]
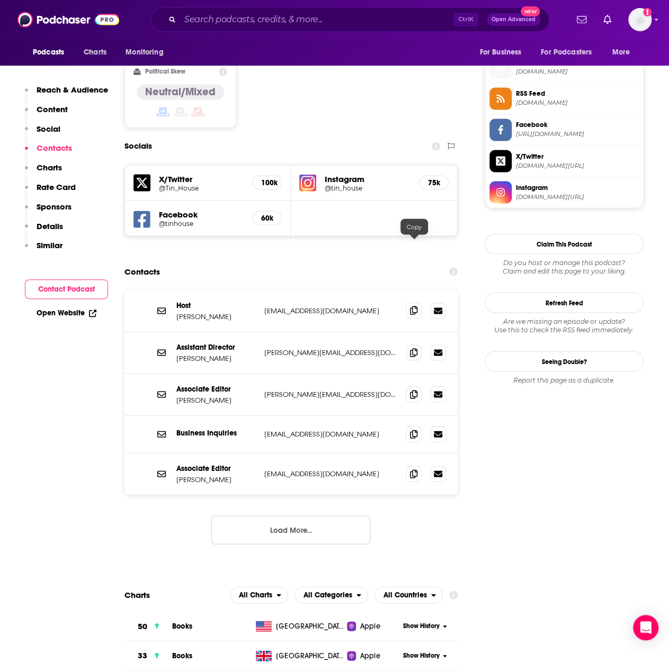
click at [414, 306] on icon at bounding box center [413, 310] width 7 height 8
click at [250, 20] on input "Search podcasts, credits, & more..." at bounding box center [316, 19] width 273 height 17
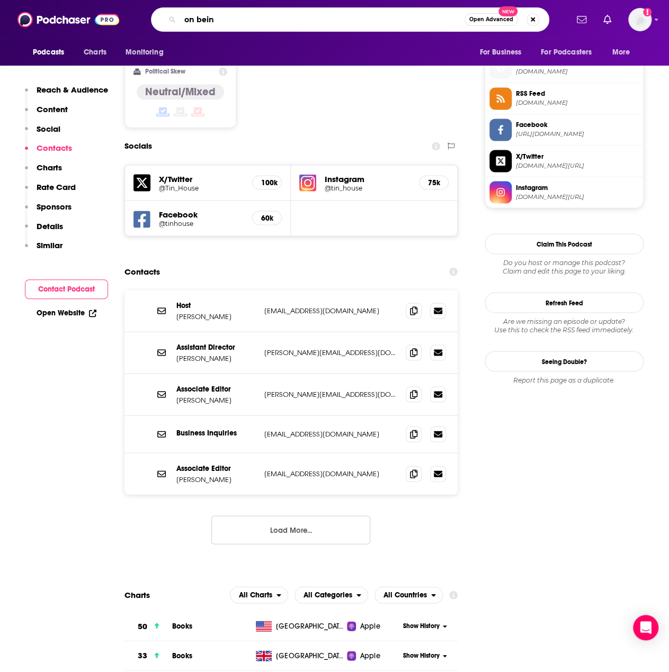
type input "on being"
